Goal: Task Accomplishment & Management: Complete application form

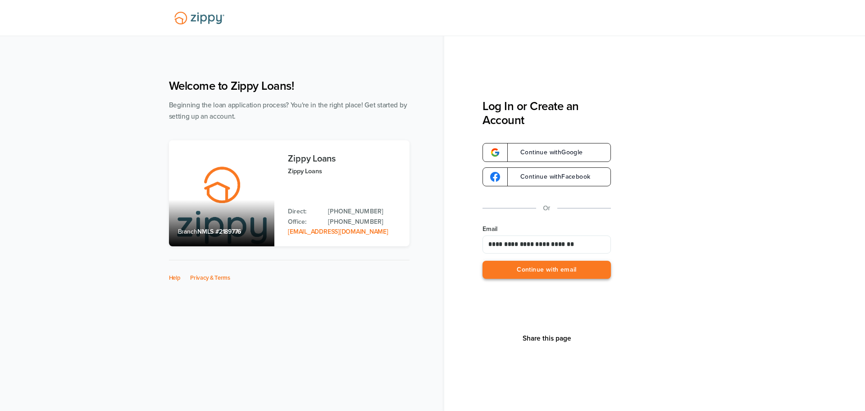
click at [529, 270] on button "Continue with email" at bounding box center [547, 269] width 128 height 18
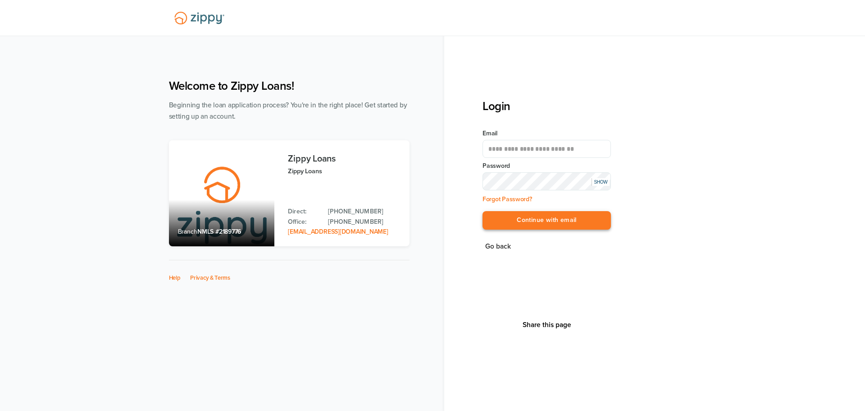
click at [535, 218] on button "Continue with email" at bounding box center [547, 220] width 128 height 18
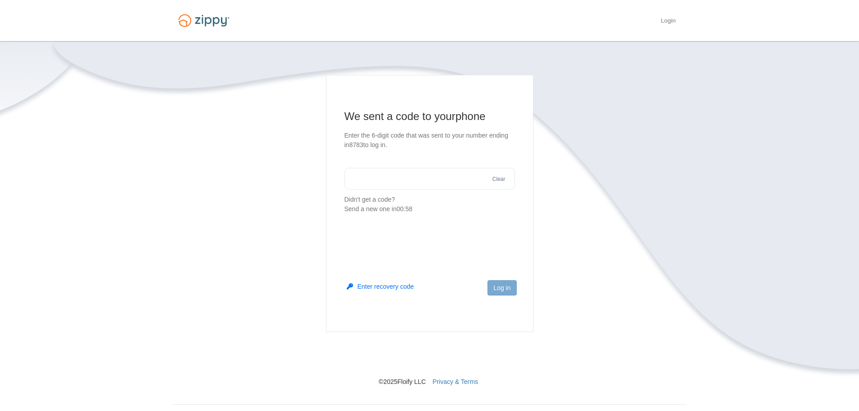
click at [350, 178] on input "text" at bounding box center [429, 179] width 170 height 22
type input "******"
click at [494, 287] on button "Log in" at bounding box center [501, 287] width 29 height 15
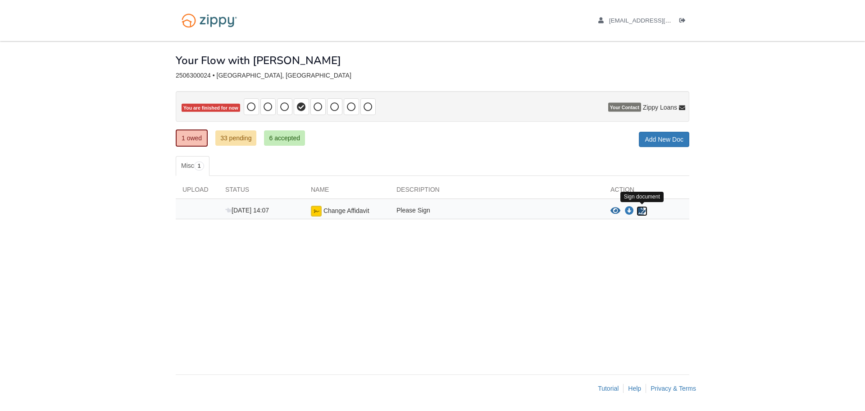
click at [642, 210] on icon "Sign Form" at bounding box center [642, 210] width 10 height 9
click at [217, 25] on img at bounding box center [209, 20] width 67 height 23
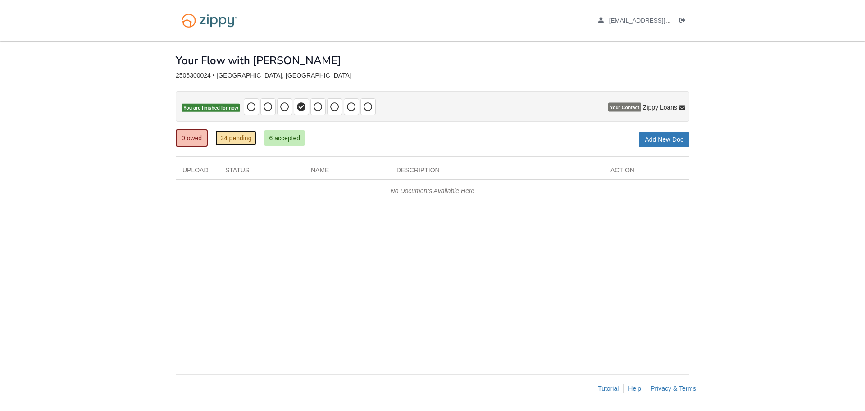
click at [251, 140] on link "34 pending" at bounding box center [235, 137] width 41 height 15
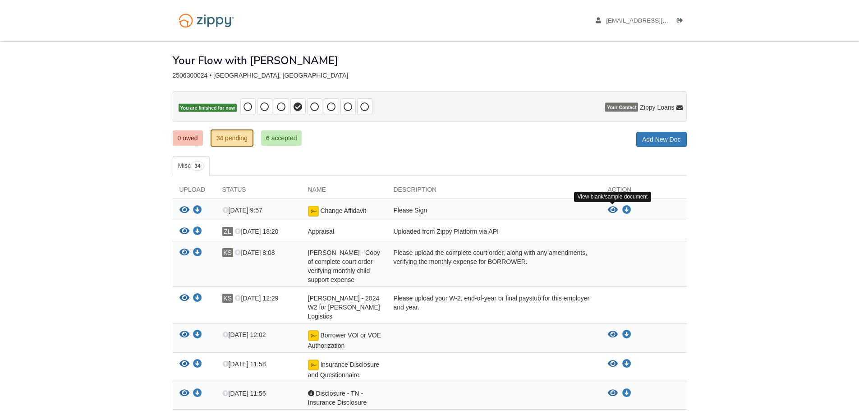
click at [612, 210] on icon "View Change Affidavit" at bounding box center [613, 210] width 10 height 9
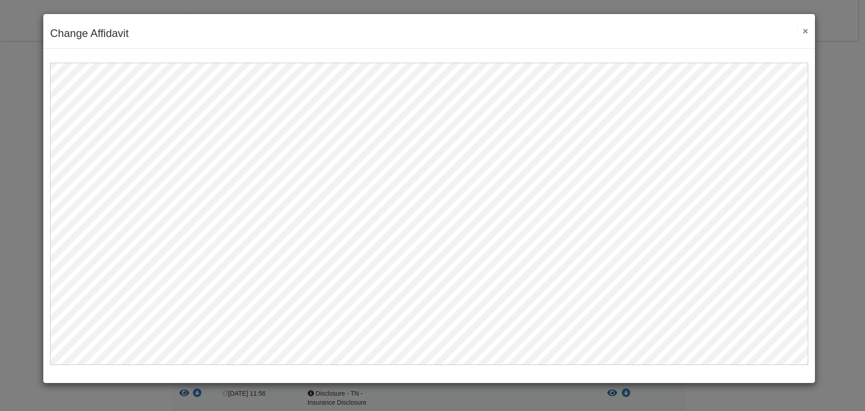
click at [803, 30] on button "×" at bounding box center [803, 30] width 10 height 9
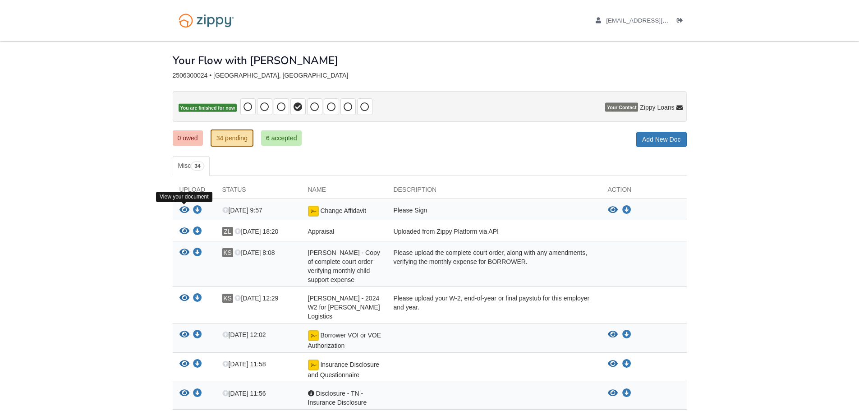
click at [184, 210] on icon "View Change Affidavit" at bounding box center [184, 210] width 10 height 9
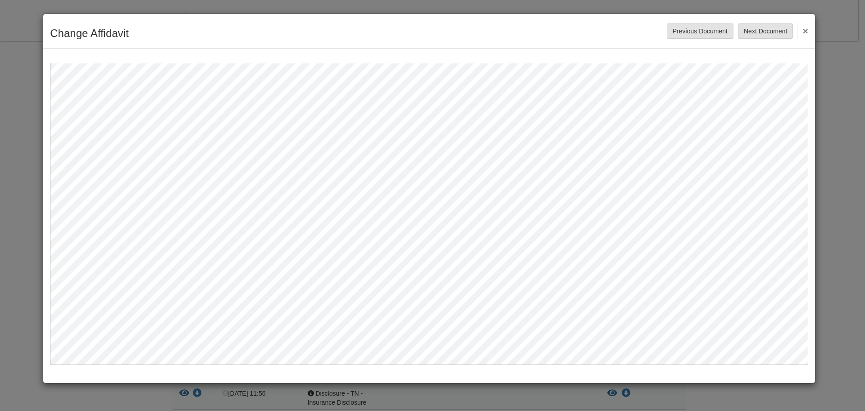
click at [807, 32] on button "×" at bounding box center [803, 31] width 10 height 16
